Goal: Complete application form: Complete application form

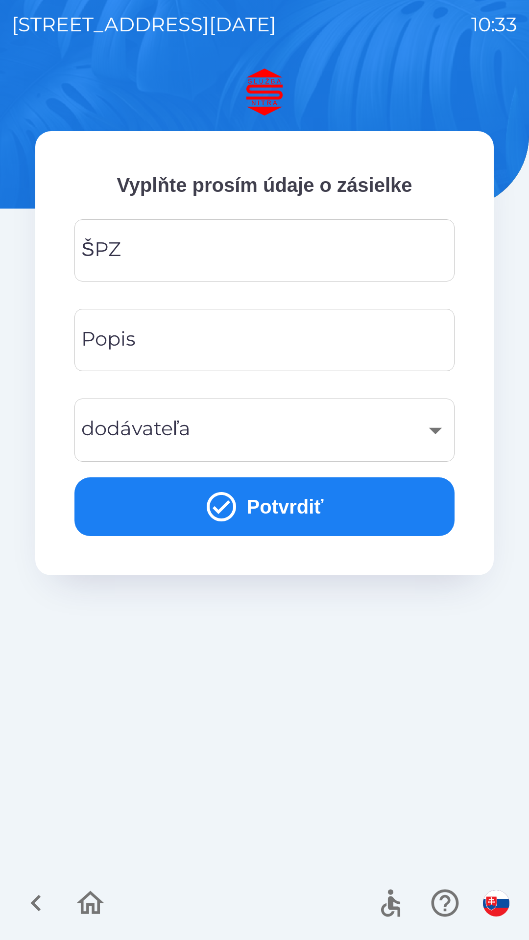
click at [193, 256] on input "ŠPZ" at bounding box center [264, 250] width 356 height 39
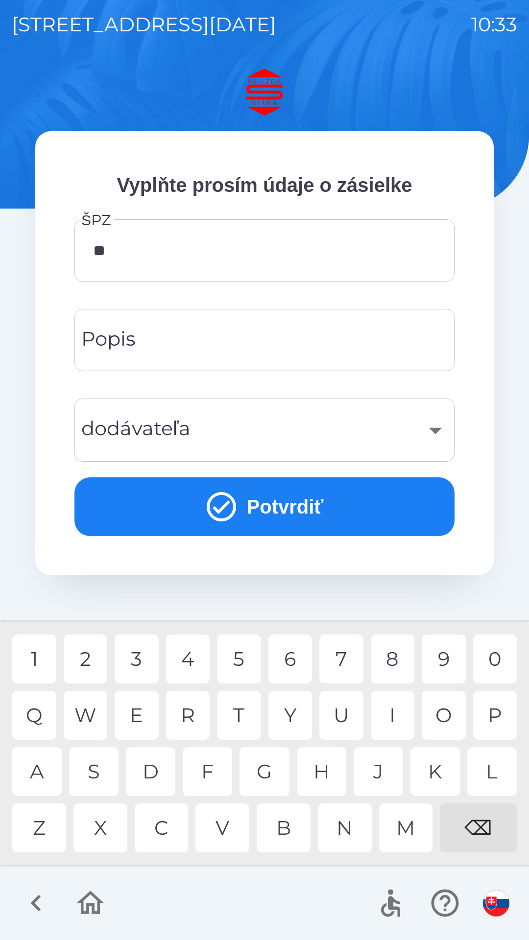
click at [42, 773] on div "A" at bounding box center [36, 771] width 49 height 49
click at [135, 657] on div "3" at bounding box center [137, 658] width 44 height 49
click at [275, 770] on div "G" at bounding box center [263, 771] width 49 height 49
type input "*******"
click at [214, 771] on div "F" at bounding box center [207, 771] width 49 height 49
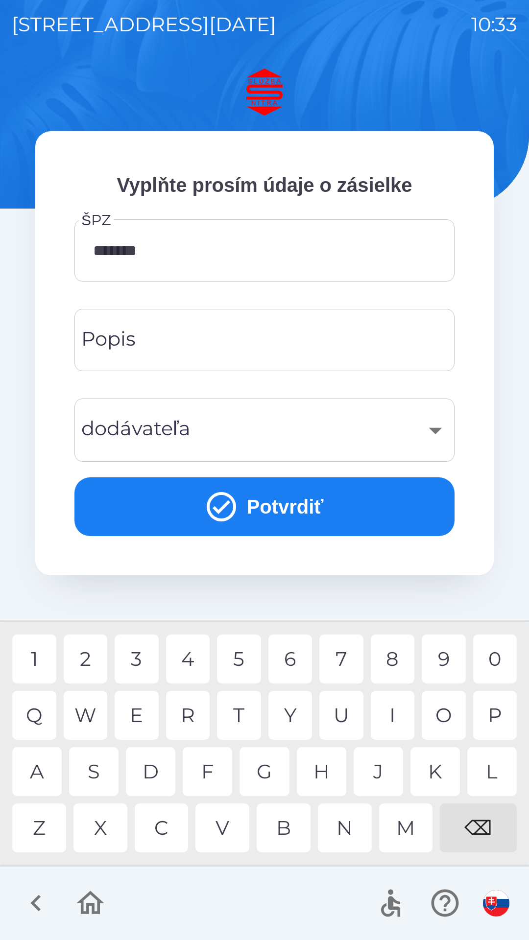
click at [283, 502] on button "Potvrdiť" at bounding box center [264, 506] width 380 height 59
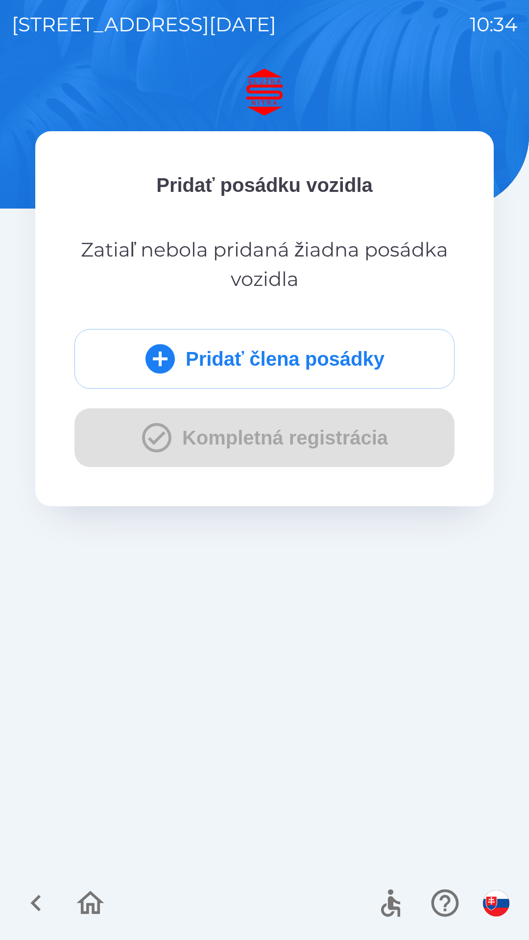
click at [281, 448] on div "Pridať člena posádky Kompletná registrácia" at bounding box center [264, 398] width 380 height 138
click at [277, 449] on div "Pridať člena posádky Kompletná registrácia" at bounding box center [264, 398] width 380 height 138
click at [271, 442] on div "Pridať člena posádky Kompletná registrácia" at bounding box center [264, 398] width 380 height 138
click at [267, 63] on div "[STREET_ADDRESS][DATE] 10:34 Pridať posádku vozidla Zatiaľ nebola pridaná žiadn…" at bounding box center [264, 470] width 529 height 940
click at [159, 359] on icon "submit" at bounding box center [159, 358] width 35 height 35
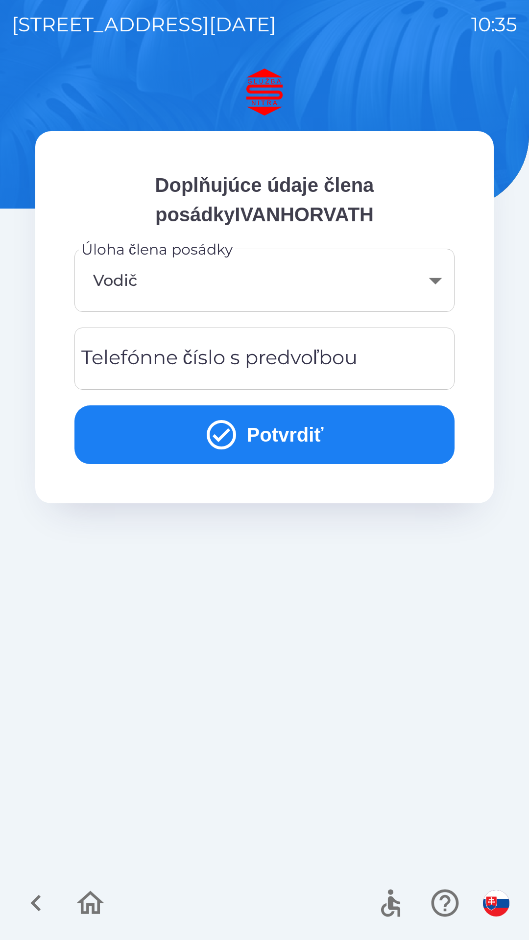
click at [230, 428] on icon "submit" at bounding box center [221, 434] width 29 height 29
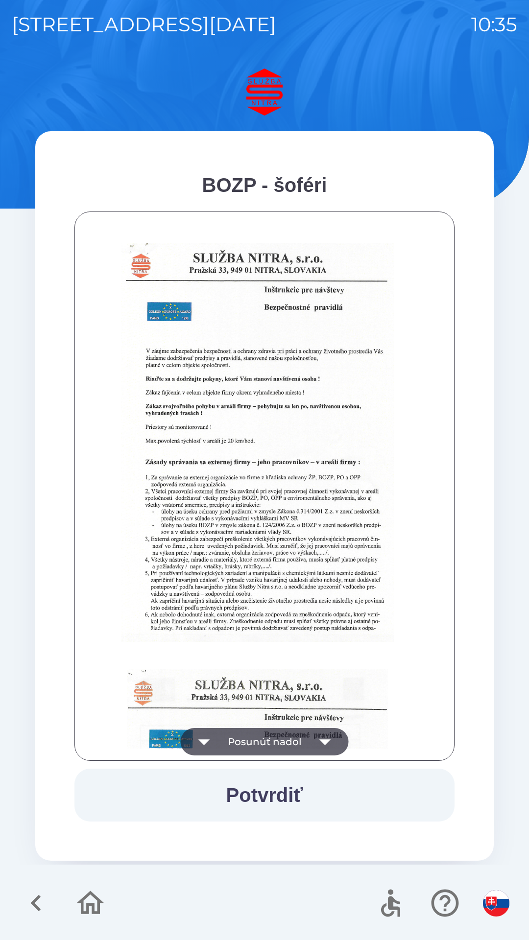
click at [268, 789] on button "Potvrdiť" at bounding box center [264, 794] width 380 height 53
click at [275, 789] on button "Potvrdiť" at bounding box center [264, 794] width 380 height 53
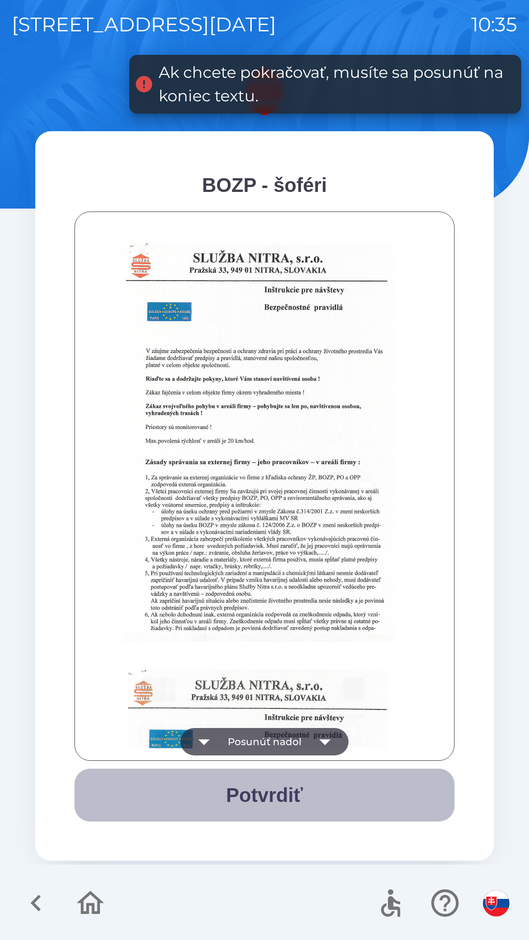
click at [272, 792] on button "Potvrdiť" at bounding box center [264, 794] width 380 height 53
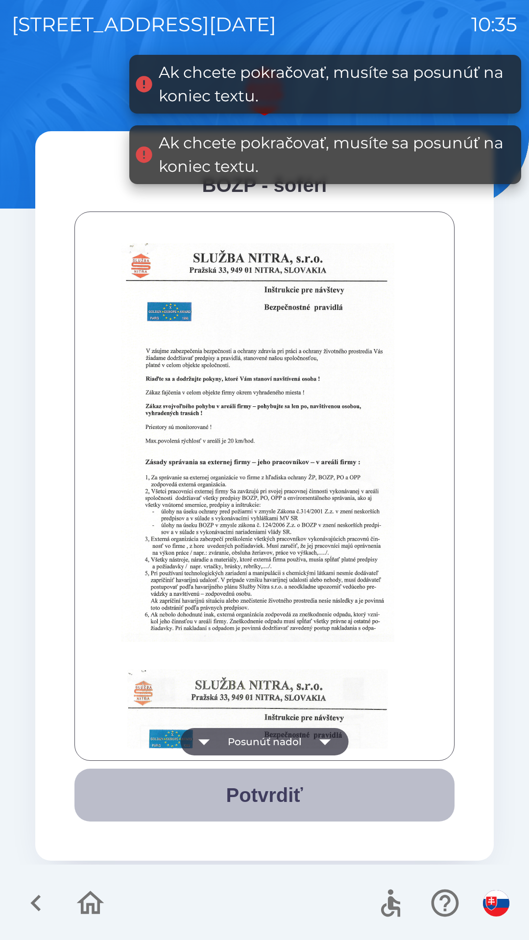
click at [276, 794] on button "Potvrdiť" at bounding box center [264, 794] width 380 height 53
click at [277, 793] on button "Potvrdiť" at bounding box center [264, 794] width 380 height 53
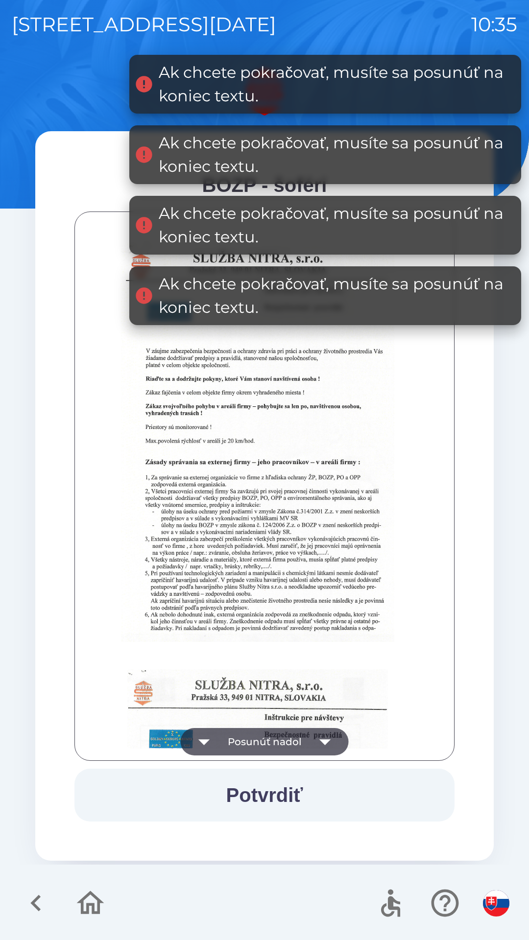
click at [279, 792] on button "Potvrdiť" at bounding box center [264, 794] width 380 height 53
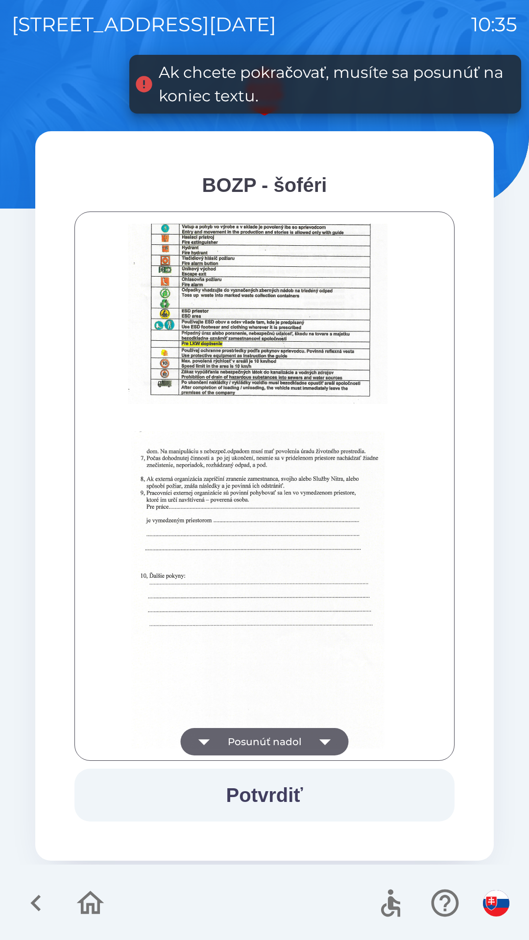
scroll to position [1097, 0]
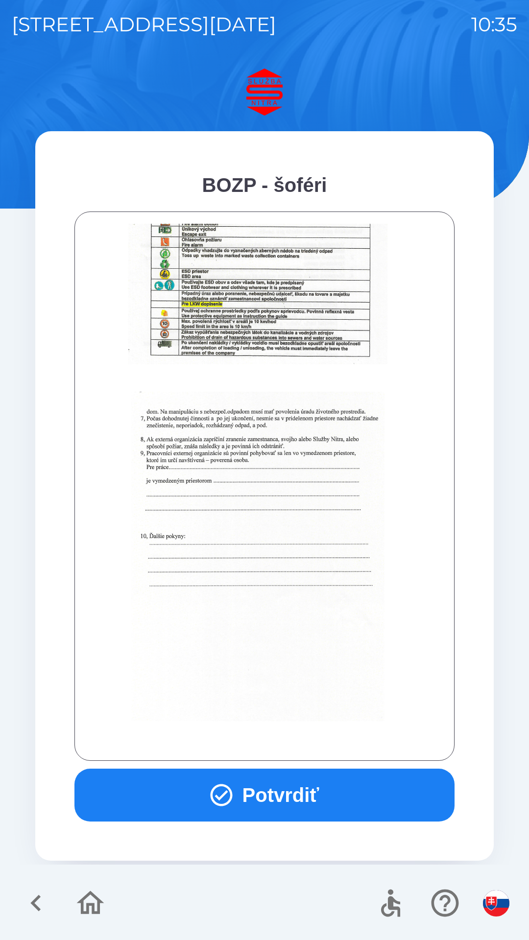
click at [291, 672] on img at bounding box center [257, 556] width 253 height 329
click at [293, 586] on img at bounding box center [257, 556] width 253 height 329
click at [314, 512] on img at bounding box center [257, 556] width 253 height 329
click at [296, 805] on button "Potvrdiť" at bounding box center [264, 794] width 380 height 53
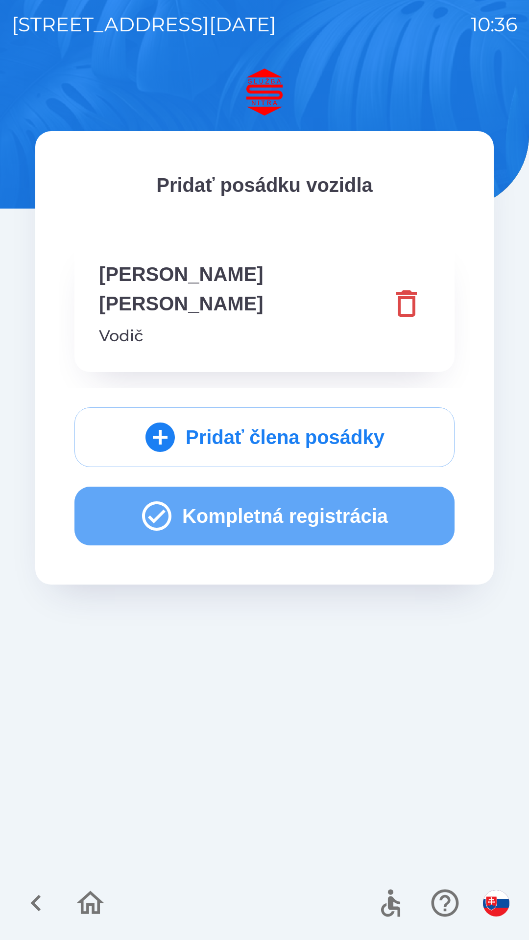
click at [233, 486] on button "Kompletná registrácia" at bounding box center [264, 515] width 380 height 59
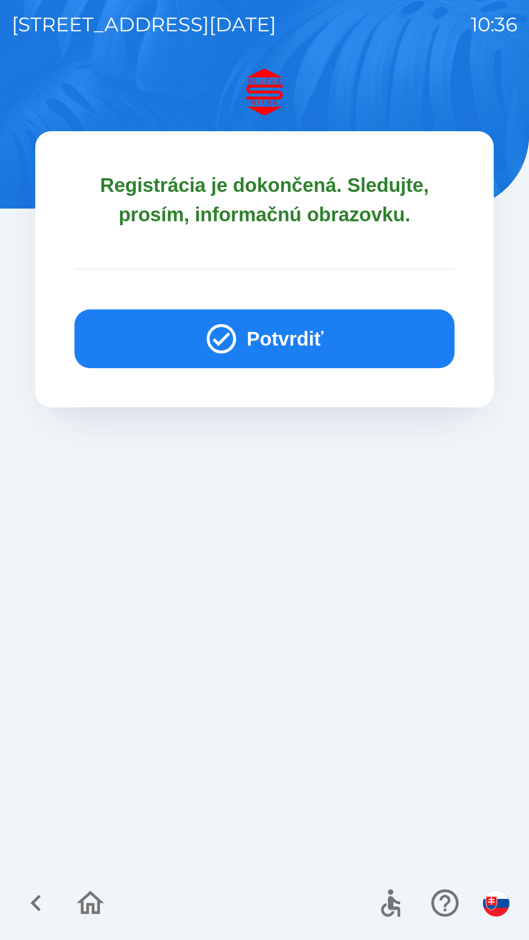
click at [311, 340] on button "Potvrdiť" at bounding box center [264, 338] width 380 height 59
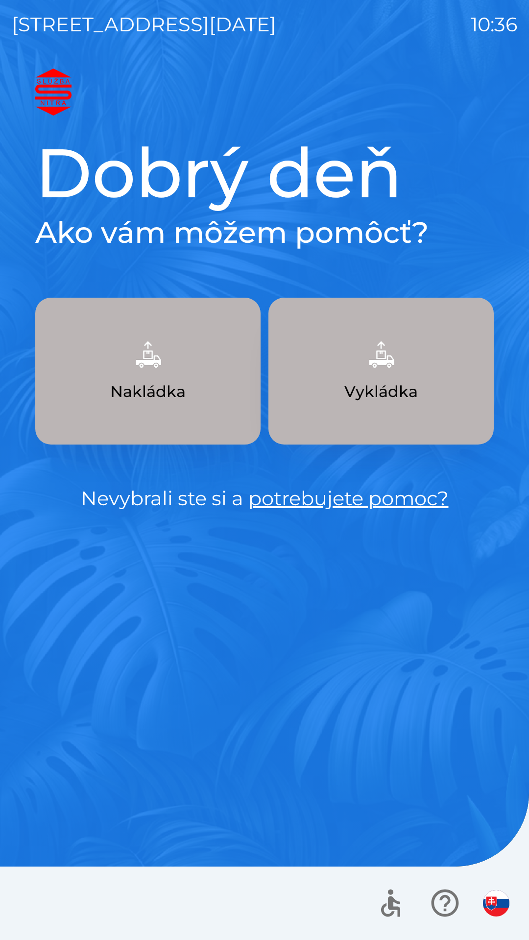
click at [323, 503] on link "potrebujete pomoc?" at bounding box center [348, 498] width 200 height 24
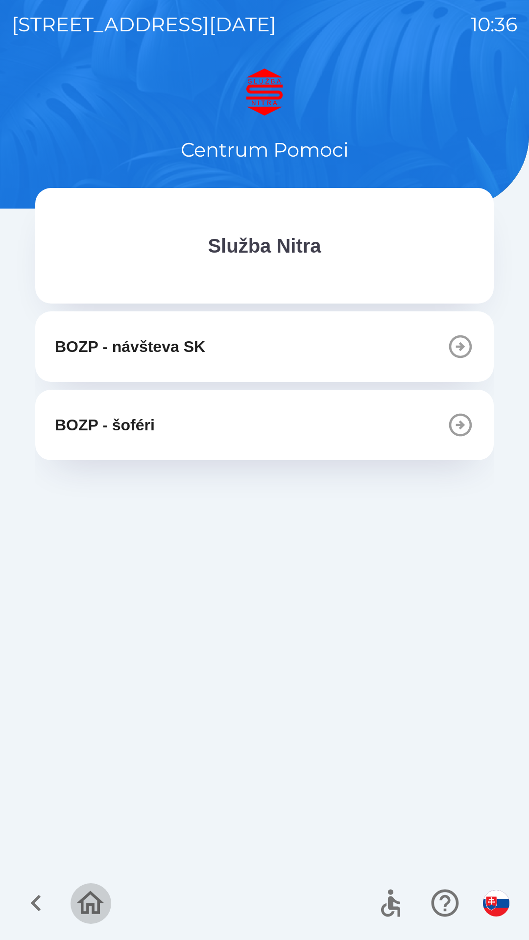
click at [90, 900] on icon "button" at bounding box center [90, 902] width 33 height 33
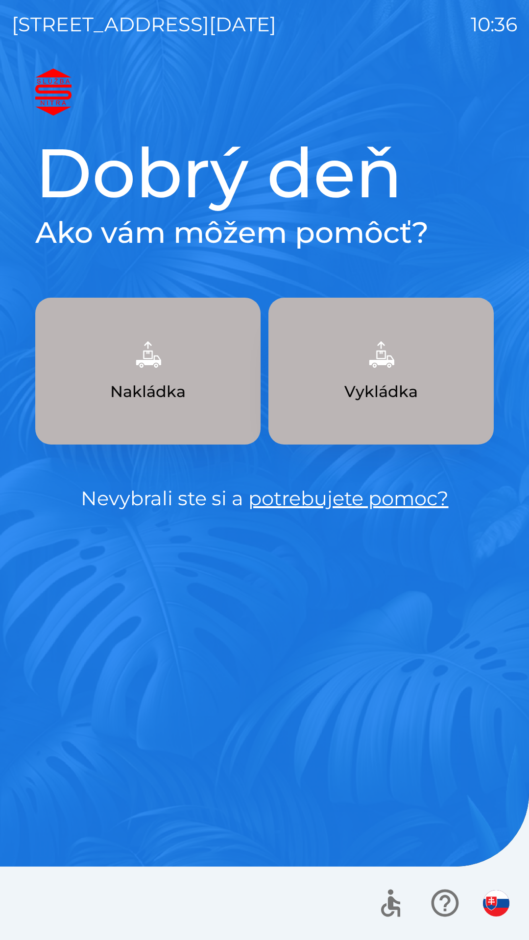
click at [398, 380] on p "Vykládka" at bounding box center [380, 391] width 73 height 23
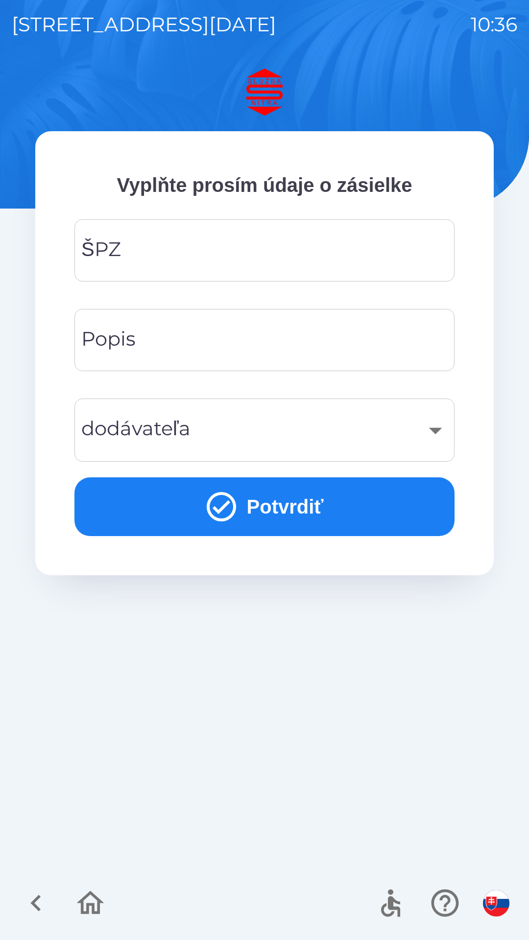
click at [203, 246] on input "ŠPZ" at bounding box center [264, 250] width 356 height 39
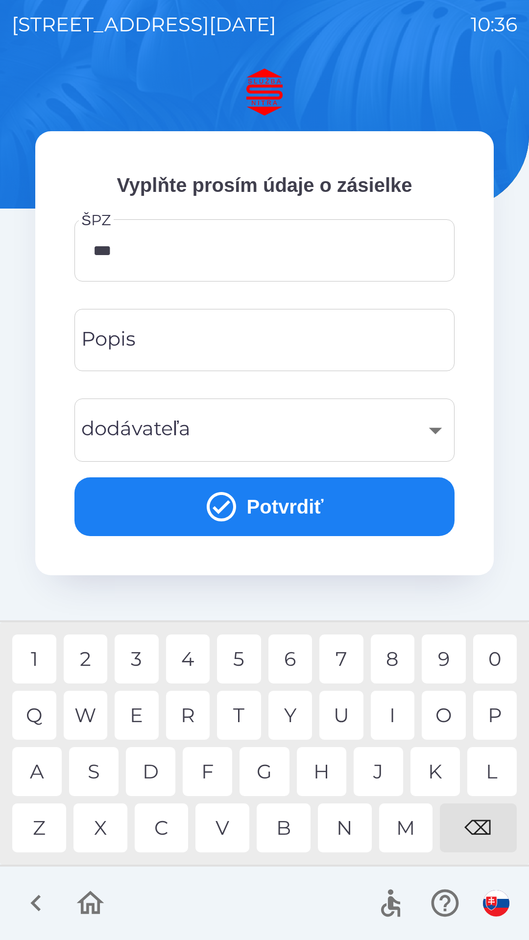
click at [437, 657] on div "9" at bounding box center [443, 658] width 44 height 49
click at [402, 663] on div "8" at bounding box center [392, 658] width 44 height 49
type input "*******"
click at [293, 505] on button "Potvrdiť" at bounding box center [264, 506] width 380 height 59
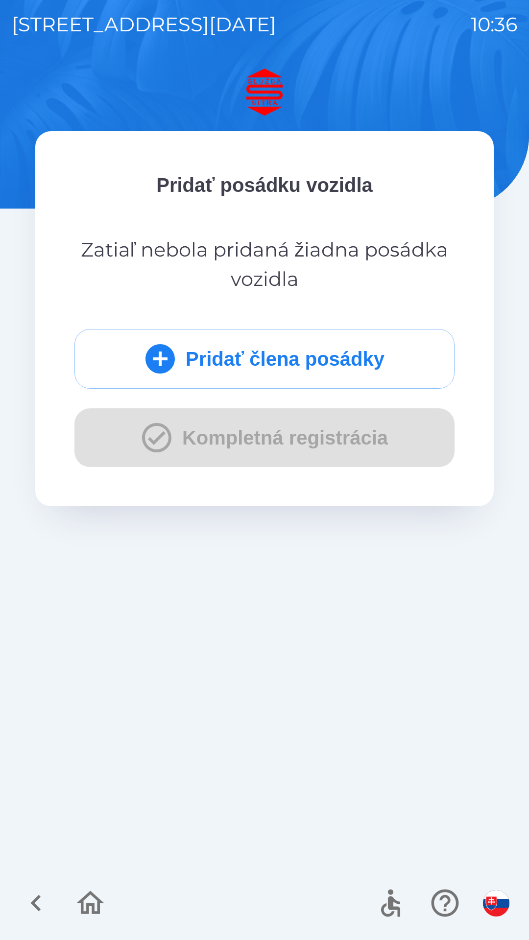
click at [238, 434] on div "Pridať člena posádky Kompletná registrácia" at bounding box center [264, 398] width 380 height 138
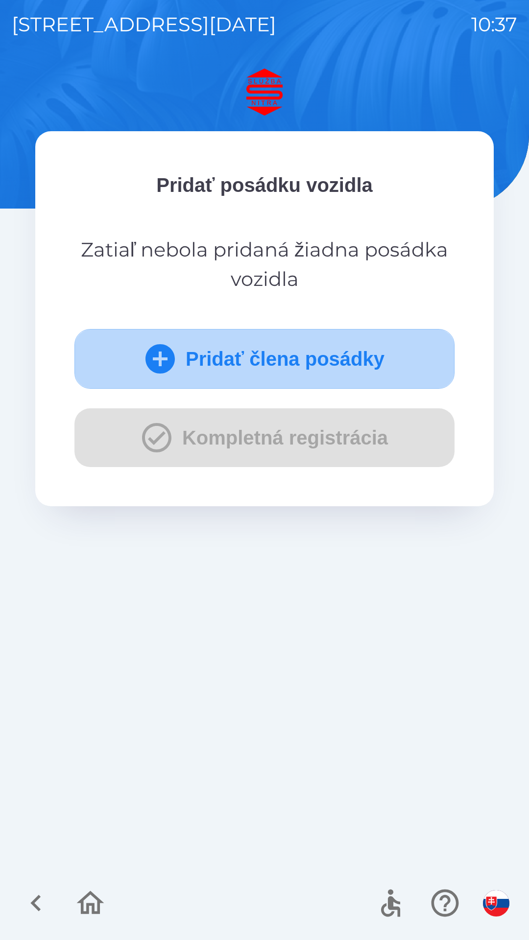
click at [285, 336] on button "Pridať člena posádky" at bounding box center [264, 359] width 380 height 60
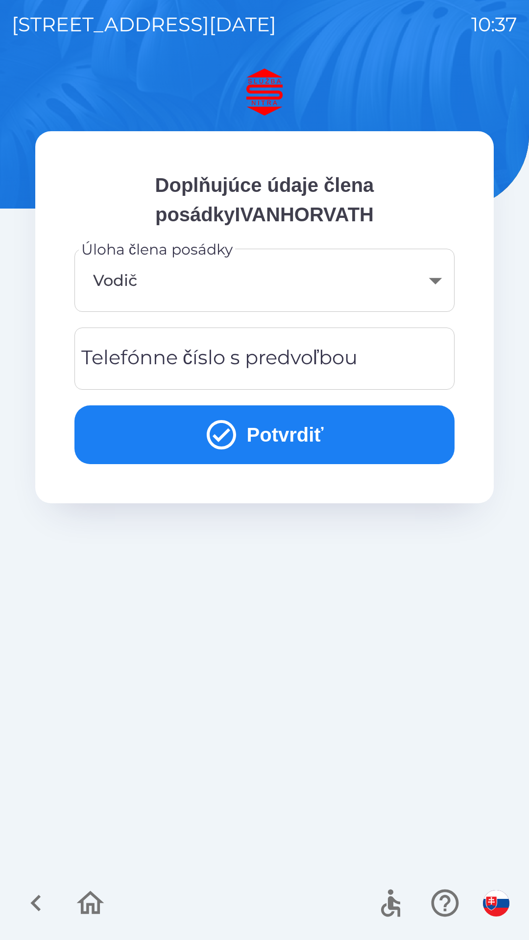
click at [230, 363] on div "Telefónne číslo s predvoľbou Telefónne číslo s predvoľbou" at bounding box center [264, 358] width 380 height 62
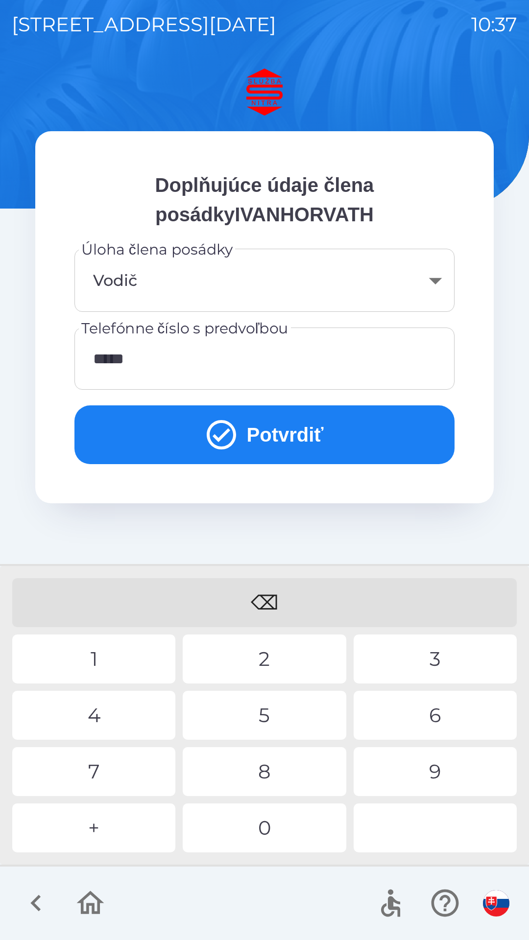
click at [116, 717] on div "4" at bounding box center [93, 715] width 163 height 49
click at [119, 658] on div "1" at bounding box center [93, 658] width 163 height 49
click at [122, 776] on div "7" at bounding box center [93, 771] width 163 height 49
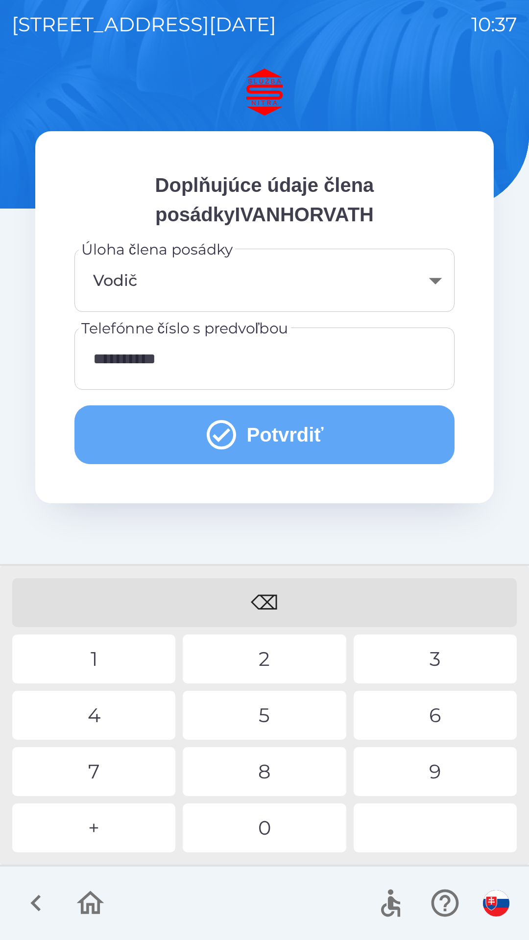
click at [289, 437] on button "Potvrdiť" at bounding box center [264, 434] width 380 height 59
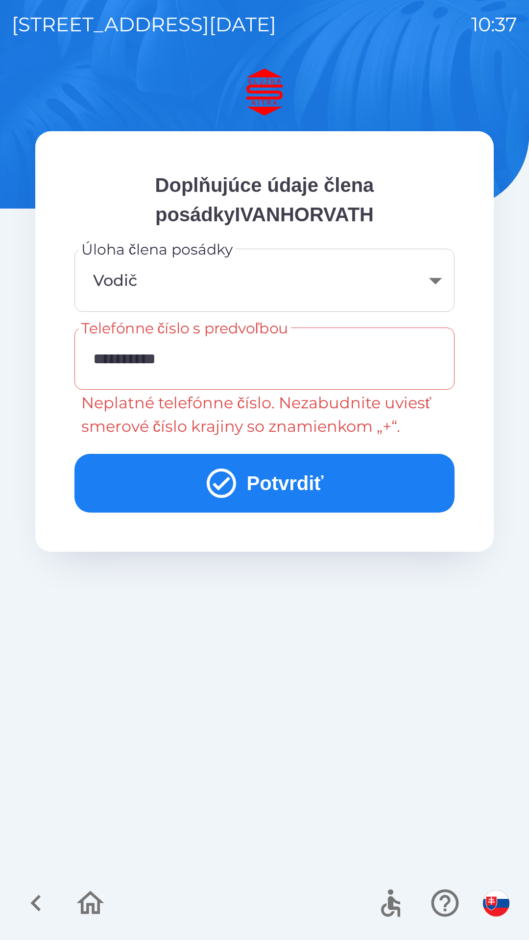
click at [300, 472] on button "Potvrdiť" at bounding box center [264, 483] width 380 height 59
click at [261, 479] on button "Potvrdiť" at bounding box center [264, 483] width 380 height 59
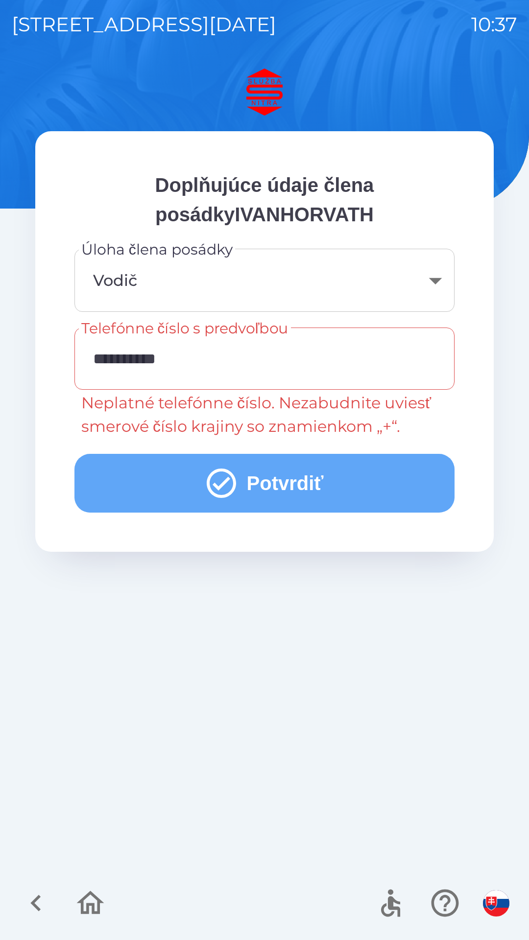
click at [221, 484] on icon "submit" at bounding box center [221, 482] width 29 height 29
click at [244, 480] on button "Potvrdiť" at bounding box center [264, 483] width 380 height 59
click at [220, 484] on icon "submit" at bounding box center [221, 482] width 29 height 29
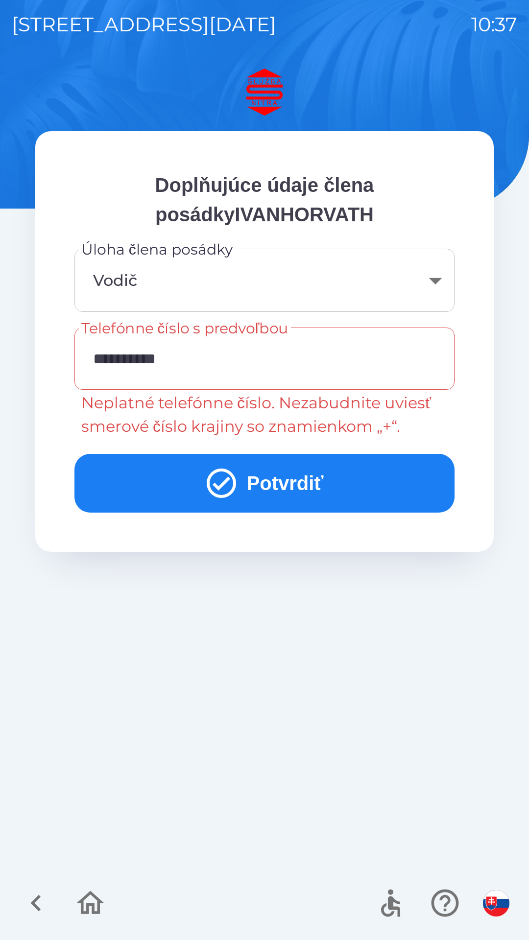
click at [276, 484] on button "Potvrdiť" at bounding box center [264, 483] width 380 height 59
click at [276, 485] on button "Potvrdiť" at bounding box center [264, 483] width 380 height 59
click at [203, 350] on input "**********" at bounding box center [264, 358] width 356 height 39
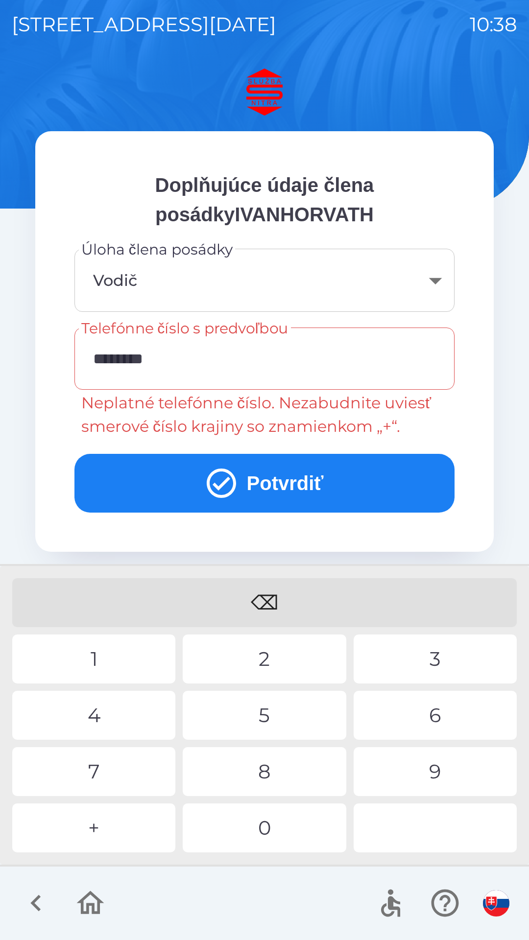
click at [274, 596] on div "⌫" at bounding box center [264, 602] width 504 height 49
click at [275, 593] on div "⌫" at bounding box center [264, 602] width 504 height 49
click at [267, 591] on div "⌫" at bounding box center [264, 602] width 504 height 49
click at [418, 776] on div "9" at bounding box center [434, 771] width 163 height 49
click at [114, 717] on div "4" at bounding box center [93, 715] width 163 height 49
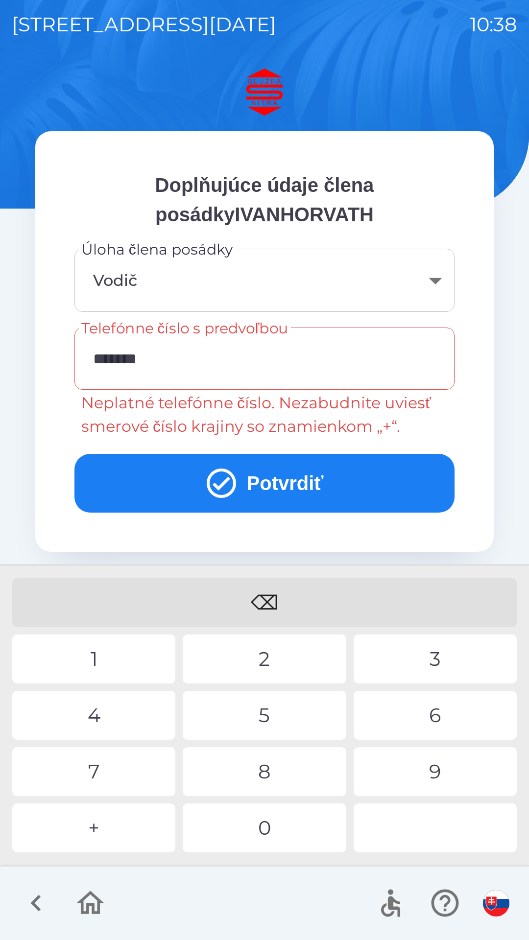
click at [104, 773] on div "7" at bounding box center [93, 771] width 163 height 49
click at [256, 477] on button "Potvrdiť" at bounding box center [264, 483] width 380 height 59
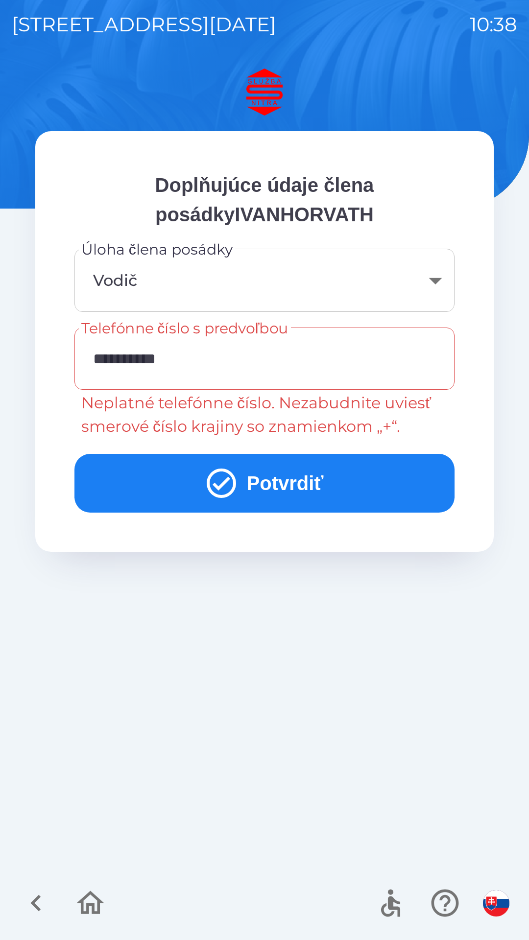
click at [103, 358] on input "**********" at bounding box center [264, 358] width 356 height 39
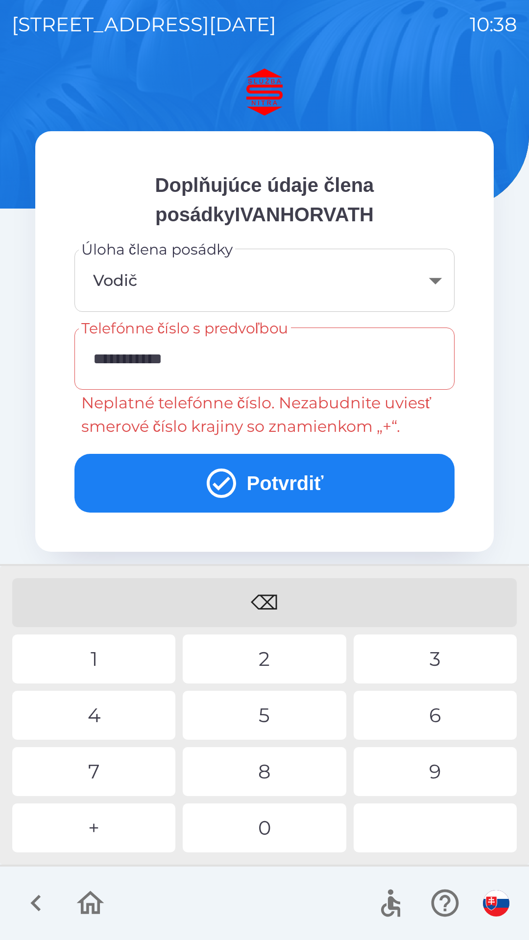
click at [122, 703] on div "4" at bounding box center [93, 715] width 163 height 49
click at [236, 357] on input "**********" at bounding box center [264, 358] width 356 height 39
click at [103, 361] on input "*********" at bounding box center [264, 358] width 356 height 39
click at [94, 360] on input "********" at bounding box center [264, 358] width 356 height 39
click at [103, 823] on div "+" at bounding box center [93, 827] width 163 height 49
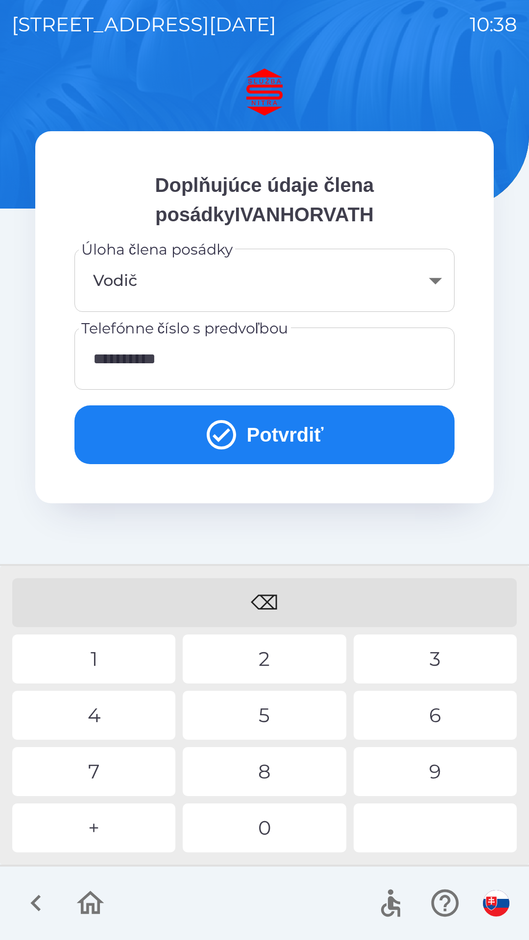
click at [98, 716] on div "4" at bounding box center [93, 715] width 163 height 49
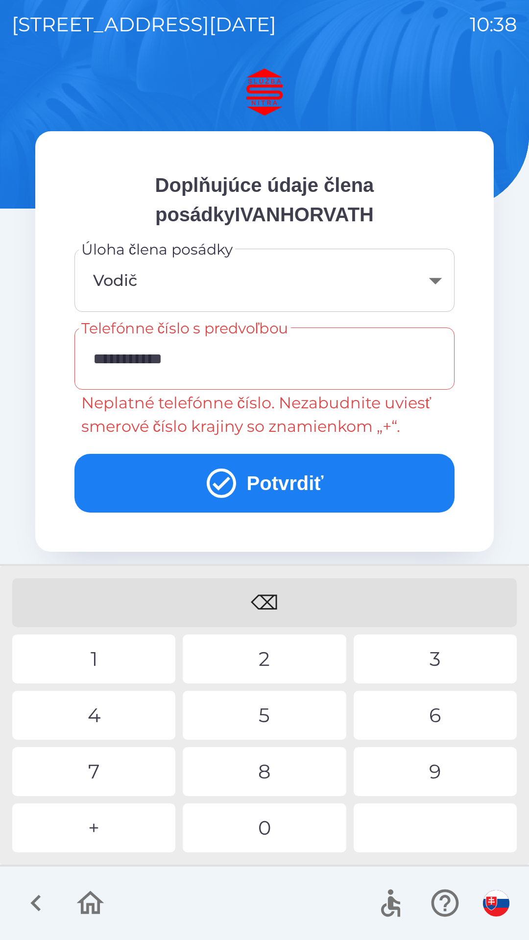
type input "**********"
click at [167, 478] on button "Potvrdiť" at bounding box center [264, 483] width 380 height 59
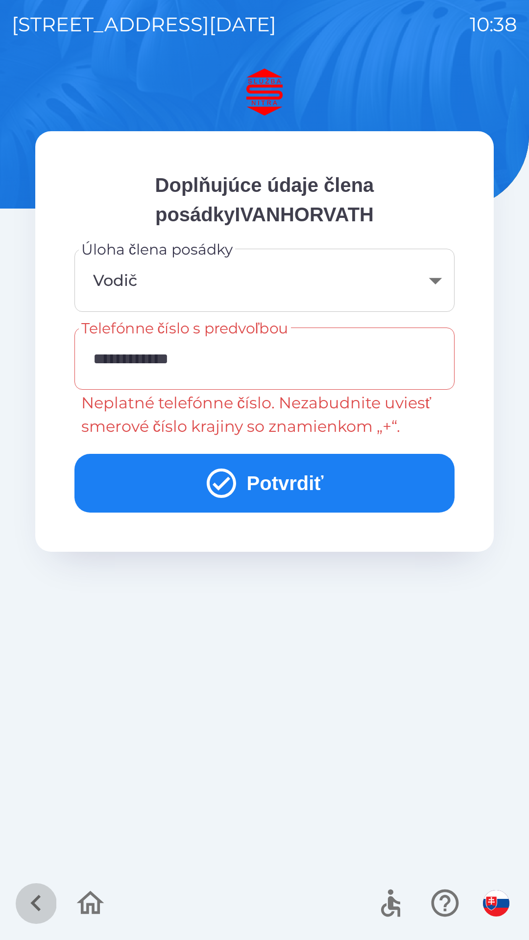
click at [40, 902] on icon "button" at bounding box center [36, 902] width 33 height 33
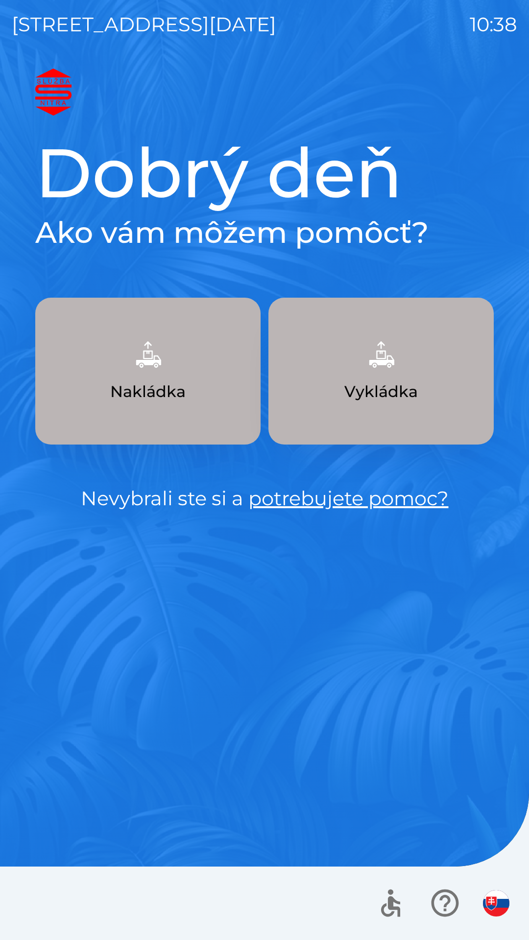
click at [84, 901] on div at bounding box center [264, 902] width 529 height 73
click at [337, 375] on button "Vykládka" at bounding box center [380, 371] width 225 height 147
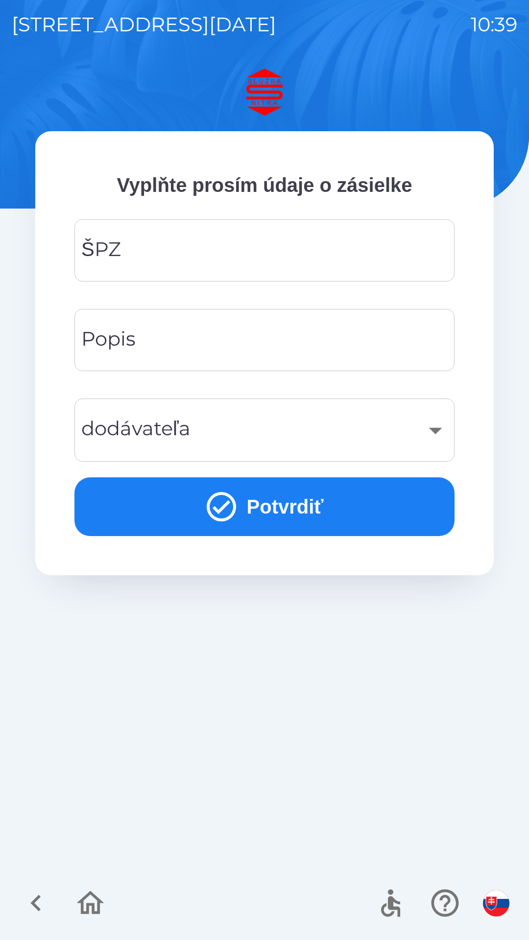
click at [205, 242] on input "ŠPZ" at bounding box center [264, 250] width 356 height 39
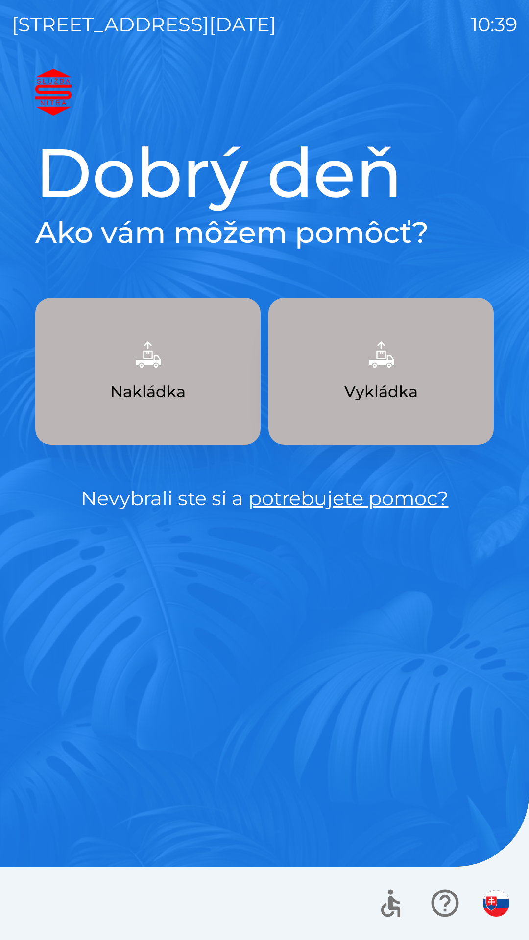
click at [398, 380] on p "Vykládka" at bounding box center [380, 391] width 73 height 23
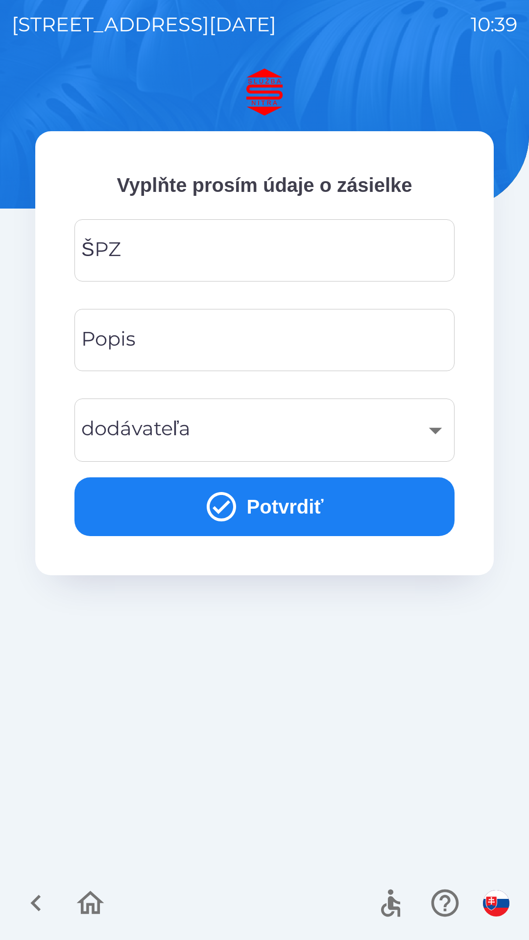
click at [208, 252] on input "ŠPZ" at bounding box center [264, 250] width 356 height 39
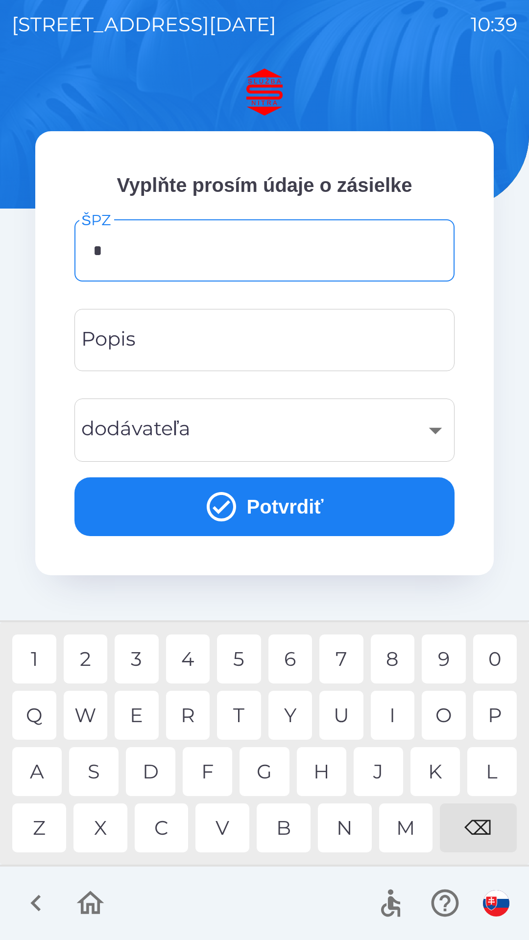
click at [266, 777] on div "G" at bounding box center [263, 771] width 49 height 49
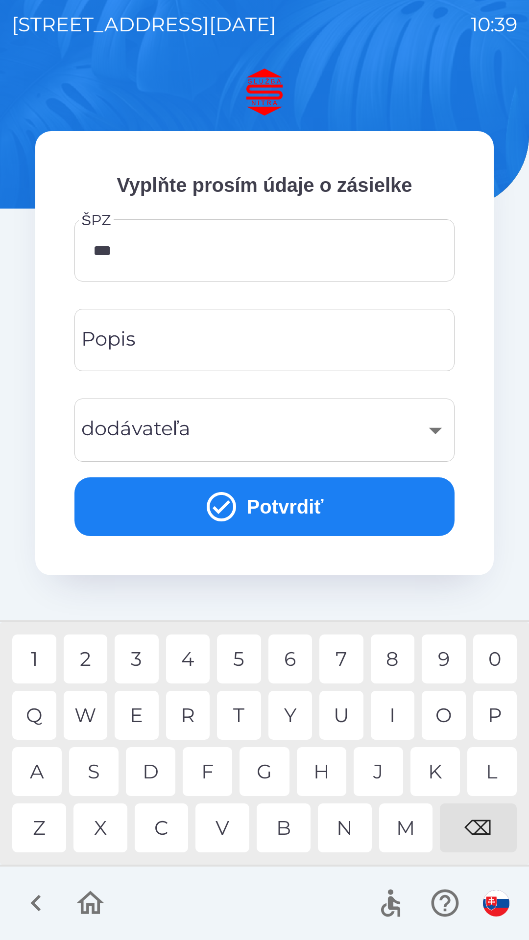
click at [438, 659] on div "9" at bounding box center [443, 658] width 44 height 49
click at [265, 775] on div "G" at bounding box center [263, 771] width 49 height 49
type input "*******"
click at [207, 767] on div "F" at bounding box center [207, 771] width 49 height 49
click at [263, 510] on button "Potvrdiť" at bounding box center [264, 506] width 380 height 59
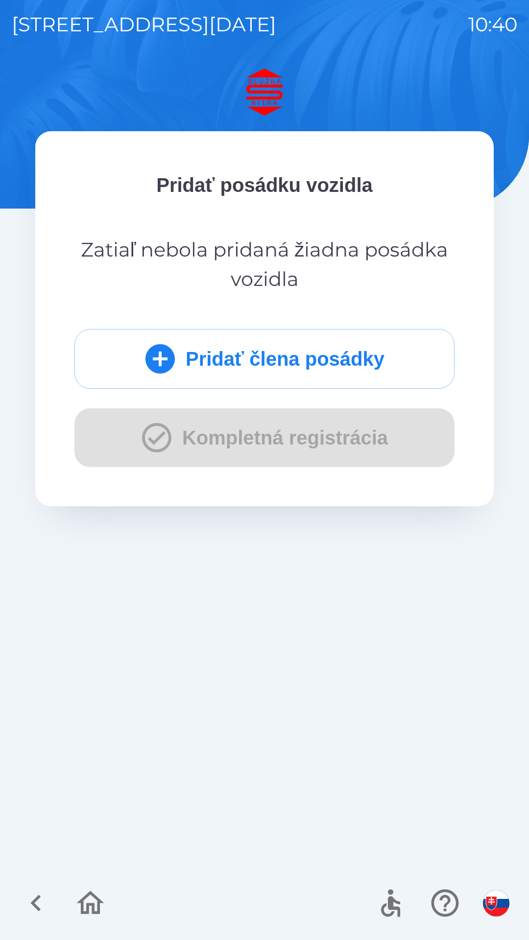
click at [270, 356] on button "Pridať člena posádky" at bounding box center [264, 359] width 380 height 60
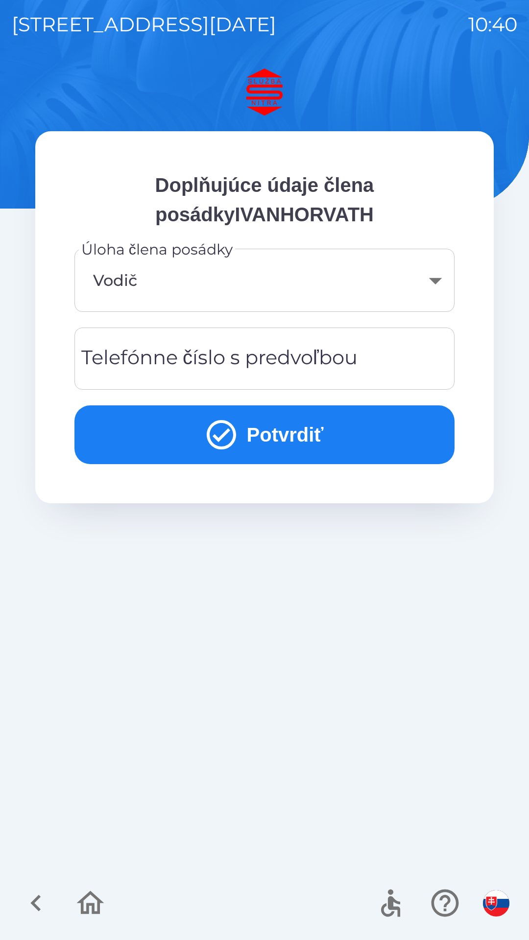
click at [200, 362] on div "Telefónne číslo s predvoľbou Telefónne číslo s predvoľbou" at bounding box center [264, 358] width 380 height 62
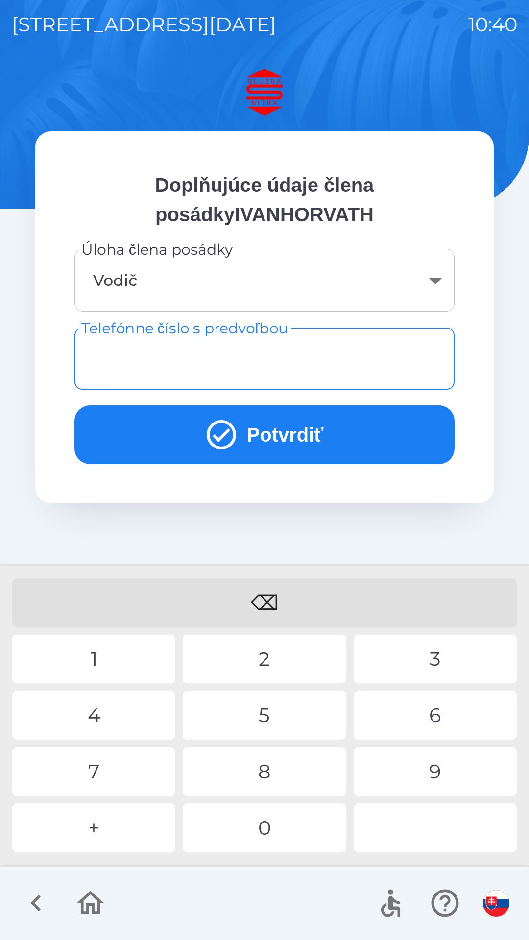
click at [349, 432] on button "Potvrdiť" at bounding box center [264, 434] width 380 height 59
